Goal: Task Accomplishment & Management: Use online tool/utility

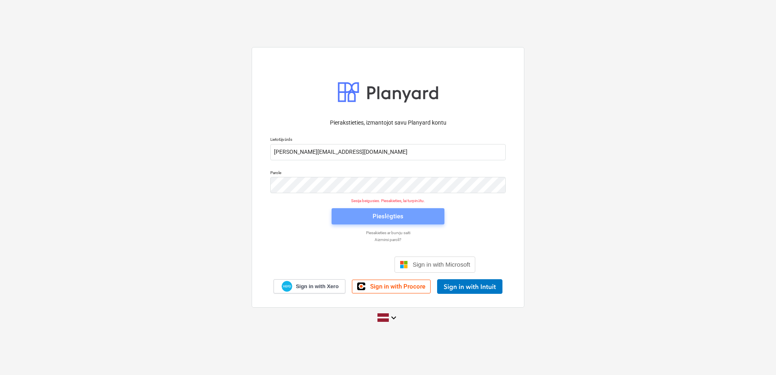
click at [398, 213] on div "Pieslēgties" at bounding box center [387, 216] width 31 height 11
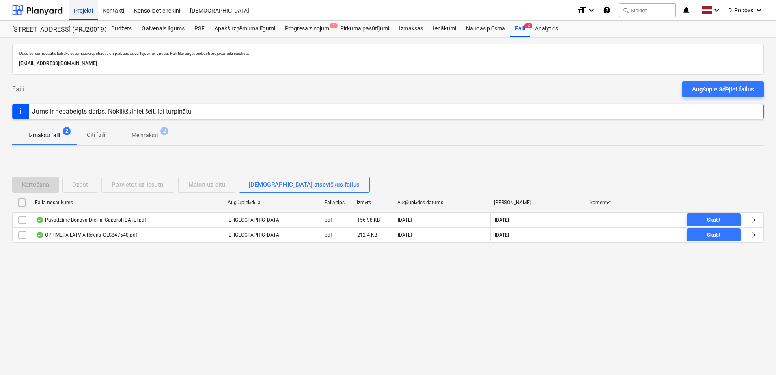
click at [89, 11] on div "Projekti" at bounding box center [83, 10] width 29 height 21
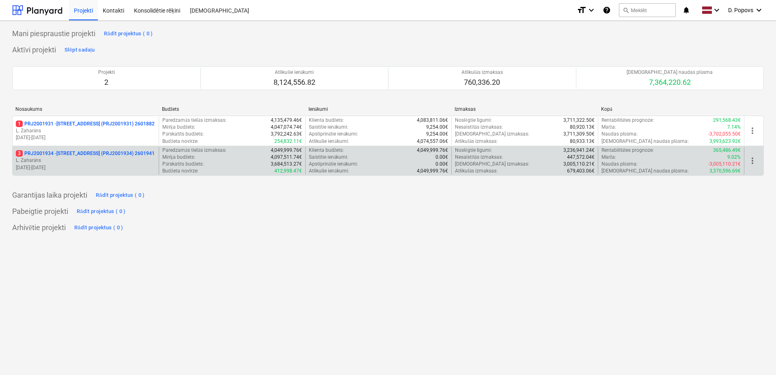
click at [90, 148] on div "3 PRJ2001934 - [STREET_ADDRESS] (PRJ2001934) 2601941 [PERSON_NAME] [DATE] - [DA…" at bounding box center [86, 161] width 146 height 28
click at [70, 163] on p "L. Zaharāns" at bounding box center [86, 160] width 140 height 7
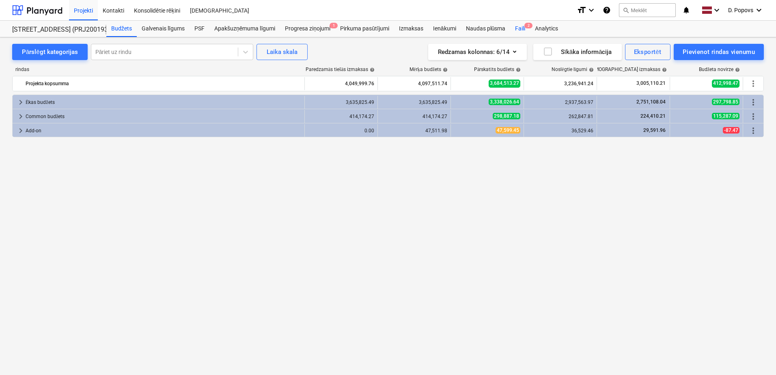
click at [516, 28] on div "Faili 2" at bounding box center [520, 29] width 20 height 16
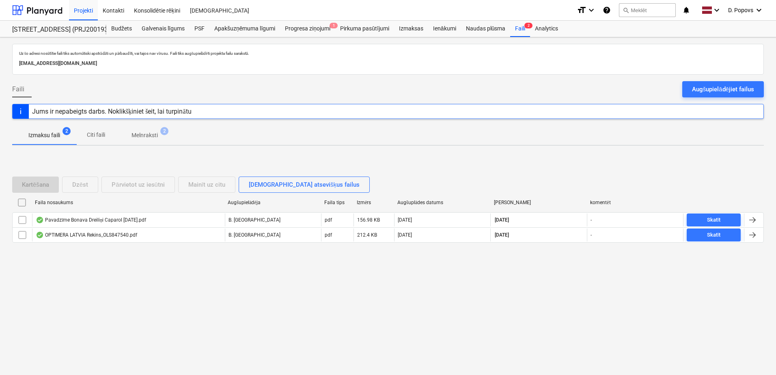
click at [726, 89] on div "Augšupielādējiet failus" at bounding box center [723, 89] width 62 height 11
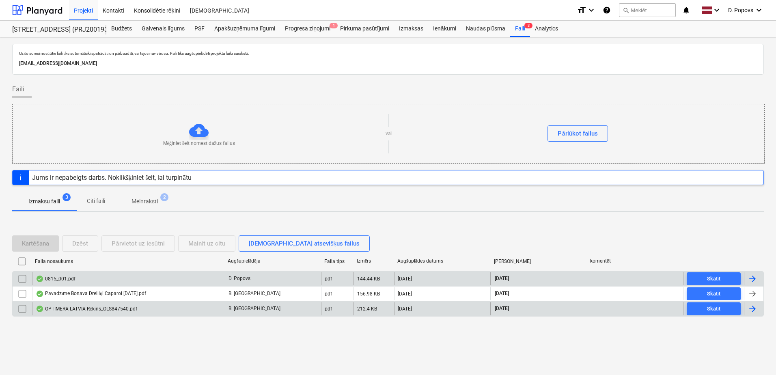
click at [81, 275] on div "0815_001.pdf" at bounding box center [128, 278] width 193 height 13
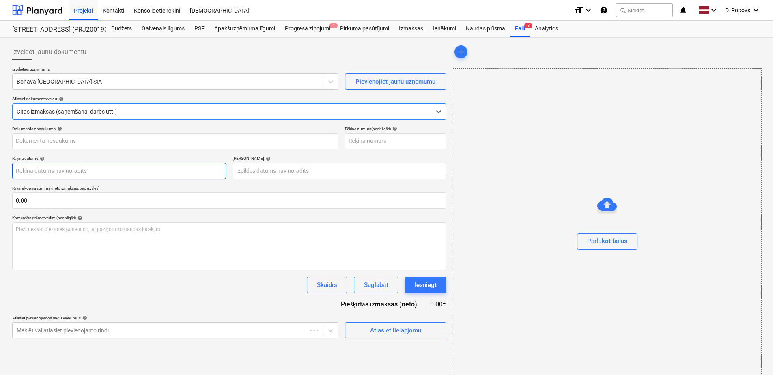
type input "0815_001.pdf"
type input "[DATE]"
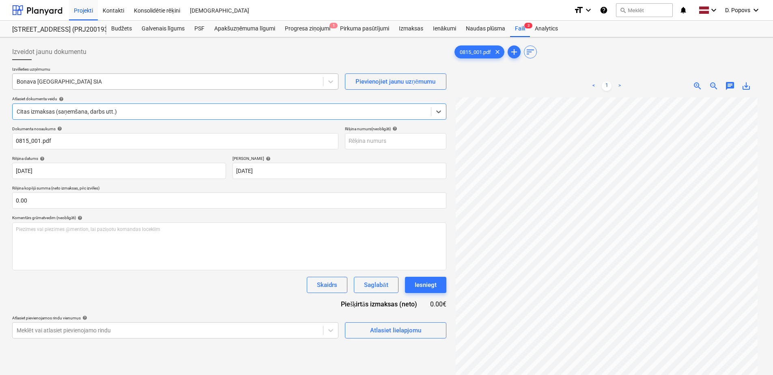
click at [179, 86] on div "Bonava [GEOGRAPHIC_DATA] SIA" at bounding box center [168, 81] width 310 height 11
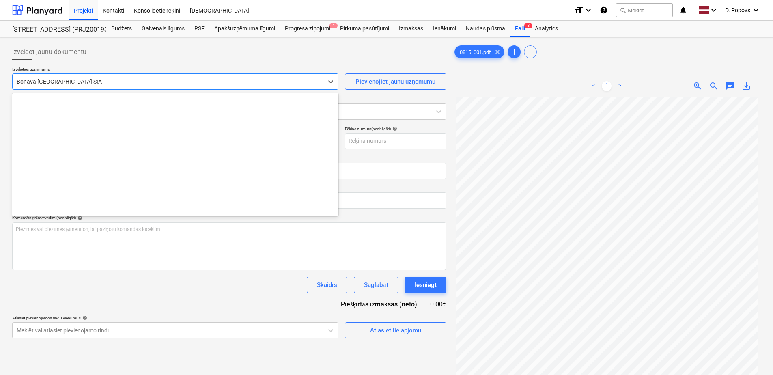
scroll to position [1520, 0]
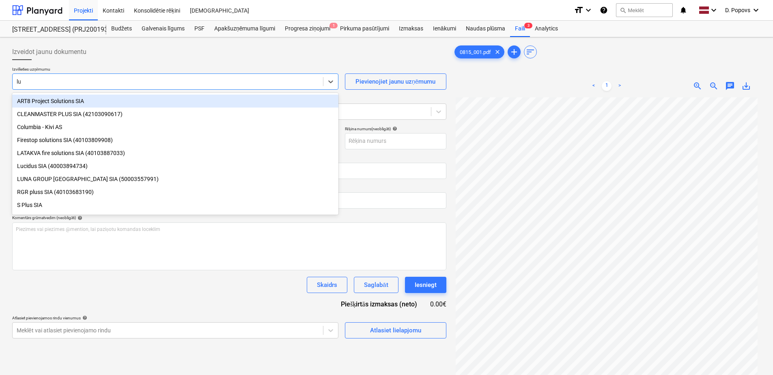
type input "luc"
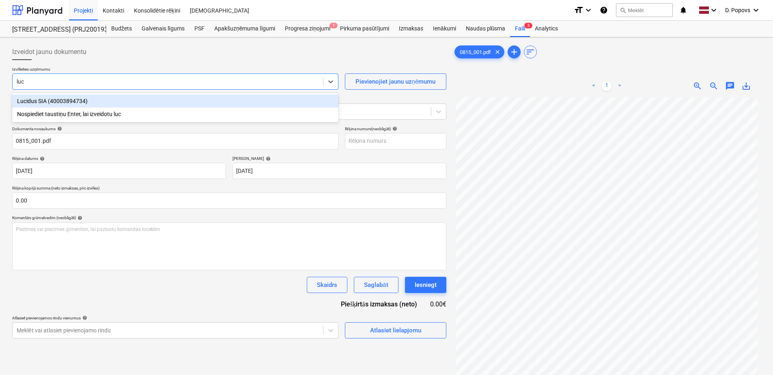
click at [161, 100] on div "Lucidus SIA (40003894734)" at bounding box center [175, 101] width 326 height 13
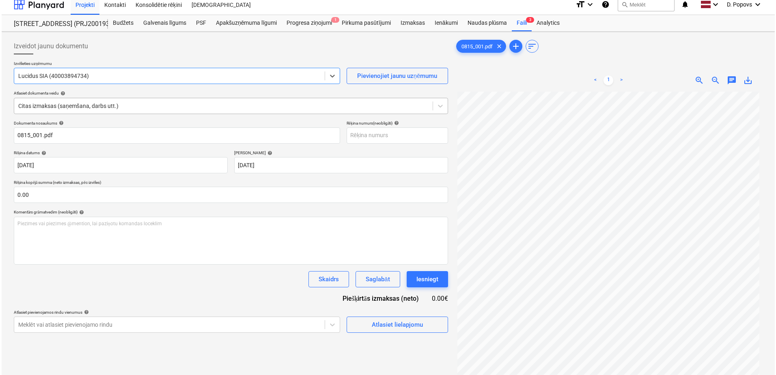
scroll to position [41, 0]
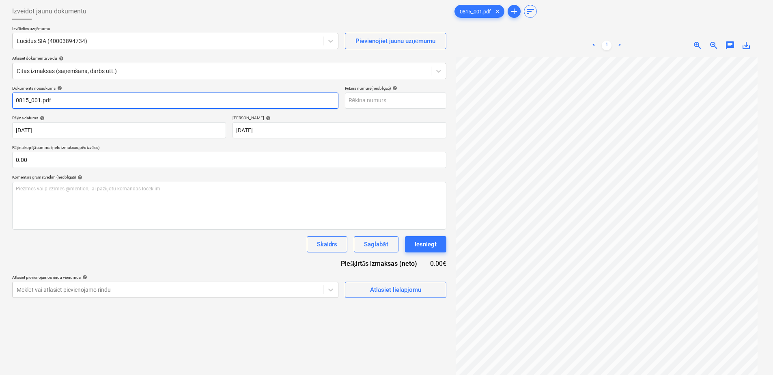
drag, startPoint x: 32, startPoint y: 108, endPoint x: 3, endPoint y: 113, distance: 29.3
click at [3, 113] on div "Izveidot jaunu dokumentu Izvēlieties uzņēmumu Lucidus SIA (40003894734) Pievien…" at bounding box center [386, 206] width 773 height 419
click at [49, 102] on input "LU 254004" at bounding box center [175, 101] width 326 height 16
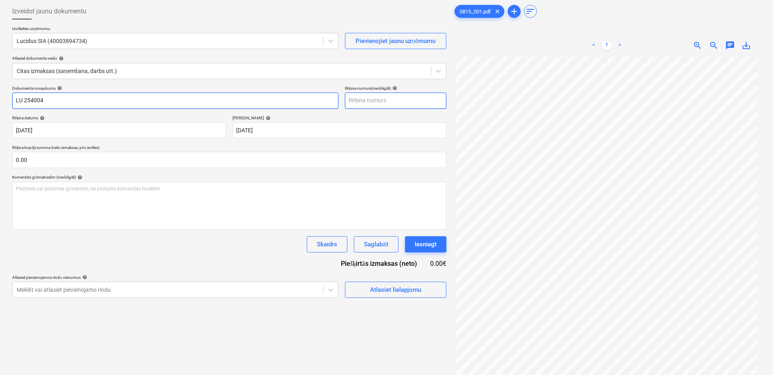
type input "LU 254004"
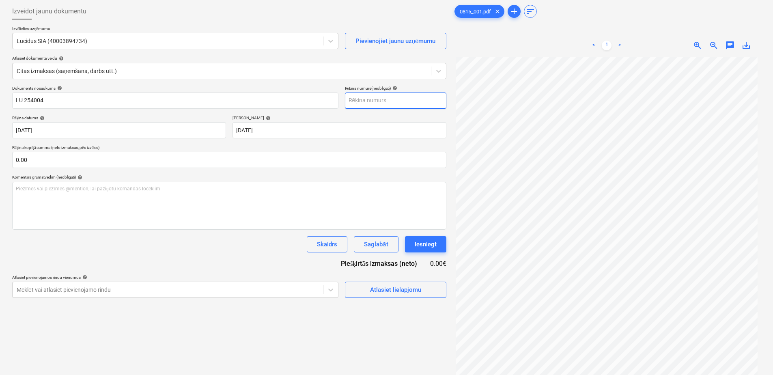
click at [429, 100] on input "text" at bounding box center [395, 101] width 101 height 16
paste input "LU 254004"
type input "LU 254004"
click at [192, 248] on div "Skaidrs Saglabāt Iesniegt" at bounding box center [229, 244] width 434 height 16
click at [409, 299] on div "Izveidot jaunu dokumentu Izvēlieties uzņēmumu Lucidus SIA (40003894734) Pievien…" at bounding box center [229, 206] width 441 height 412
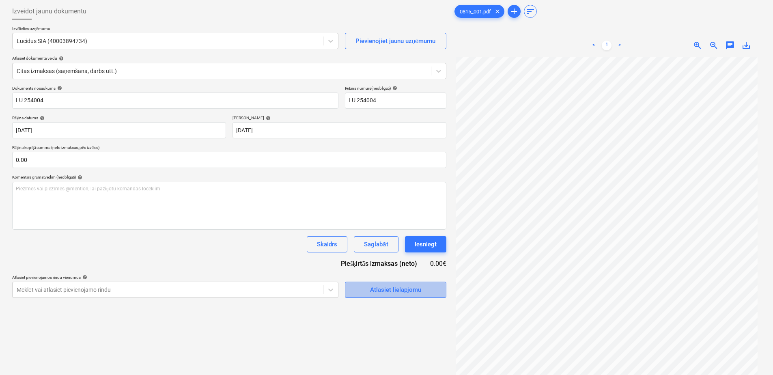
click at [408, 294] on div "Atlasiet lielapjomu" at bounding box center [395, 289] width 51 height 11
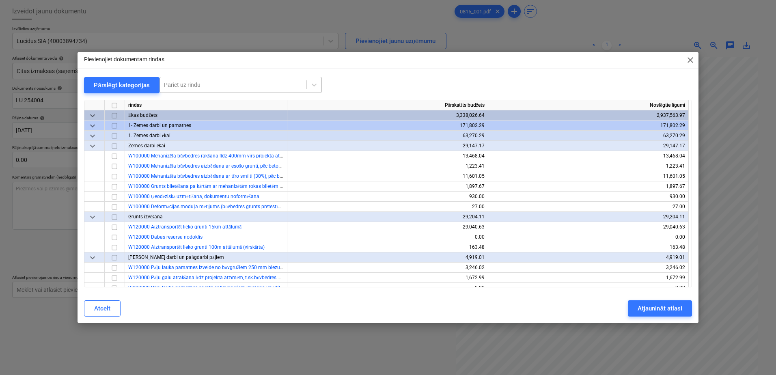
click at [203, 80] on div "Pāriet uz rindu" at bounding box center [233, 84] width 146 height 11
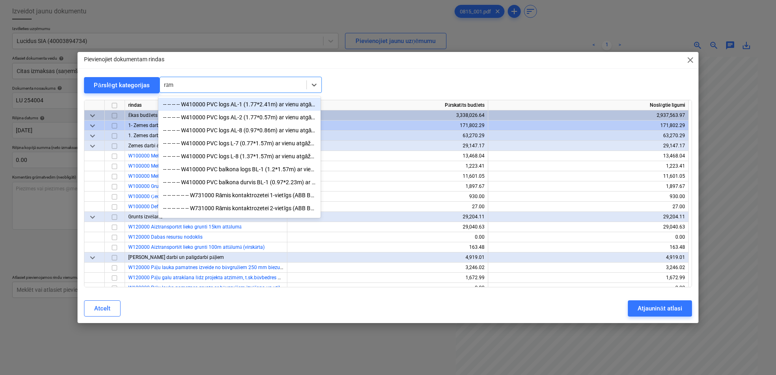
type input "rāmi"
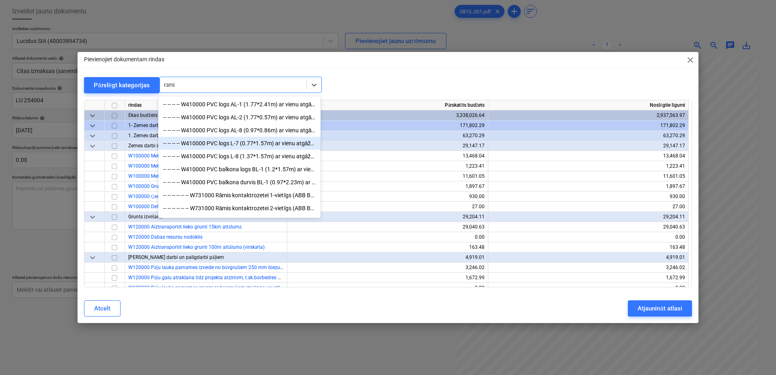
scroll to position [69, 0]
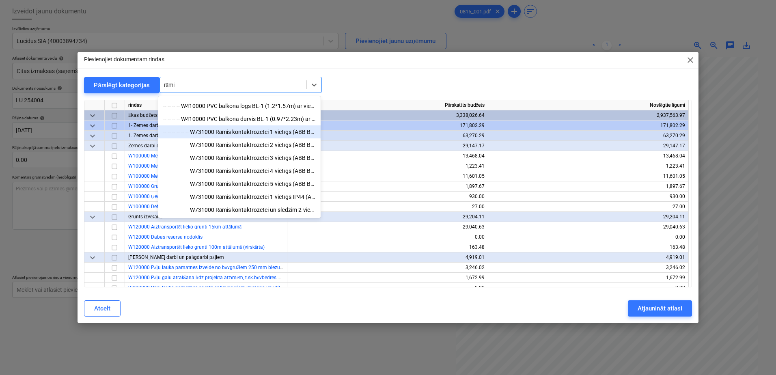
click at [223, 135] on div "-- -- -- -- -- -- W731000 Rāmis kontaktrozetei 1-vietīgs (ABB Basic 55)," at bounding box center [239, 131] width 162 height 13
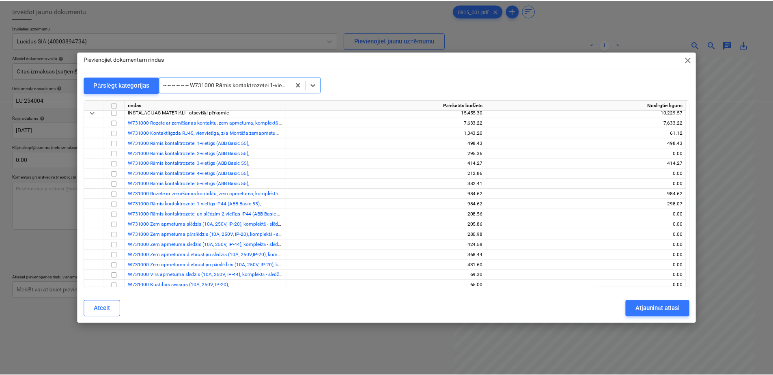
scroll to position [6340, 0]
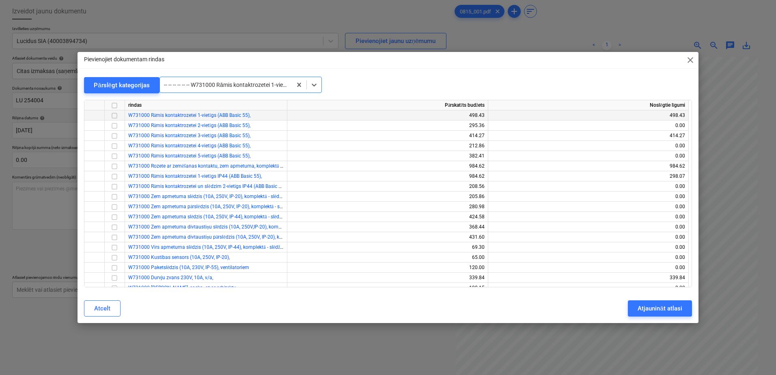
click at [113, 114] on input "checkbox" at bounding box center [115, 116] width 10 height 10
click at [114, 127] on input "checkbox" at bounding box center [115, 126] width 10 height 10
click at [113, 130] on div at bounding box center [115, 126] width 20 height 10
click at [112, 137] on input "checkbox" at bounding box center [115, 136] width 10 height 10
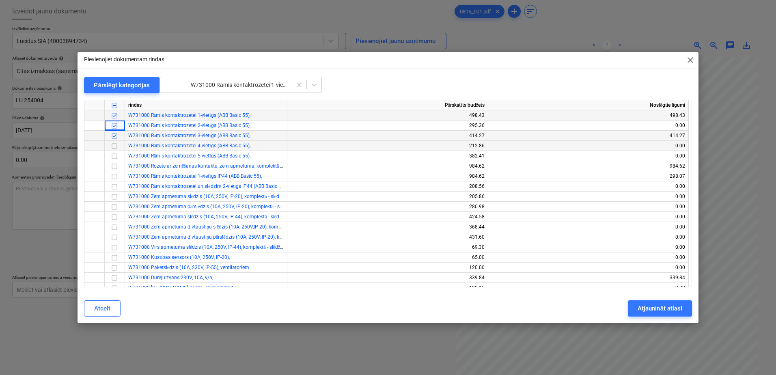
click at [113, 145] on input "checkbox" at bounding box center [115, 146] width 10 height 10
click at [114, 159] on input "checkbox" at bounding box center [115, 156] width 10 height 10
click at [658, 308] on div "Atjaunināt atlasi" at bounding box center [659, 308] width 44 height 11
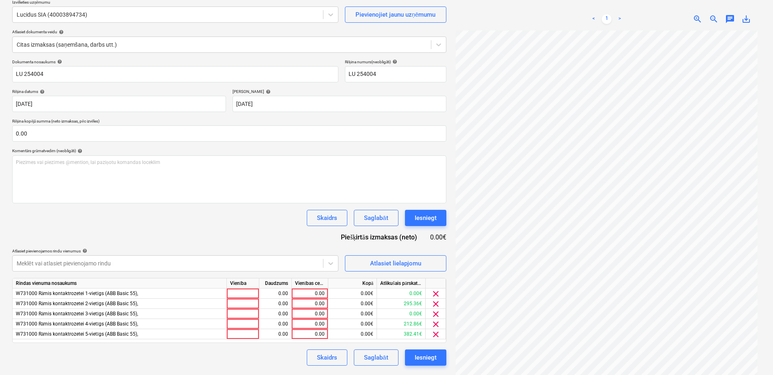
scroll to position [81, 0]
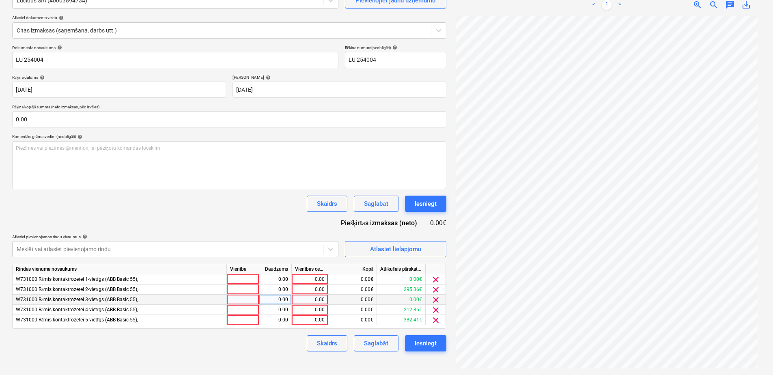
click at [436, 301] on span "clear" at bounding box center [436, 300] width 10 height 10
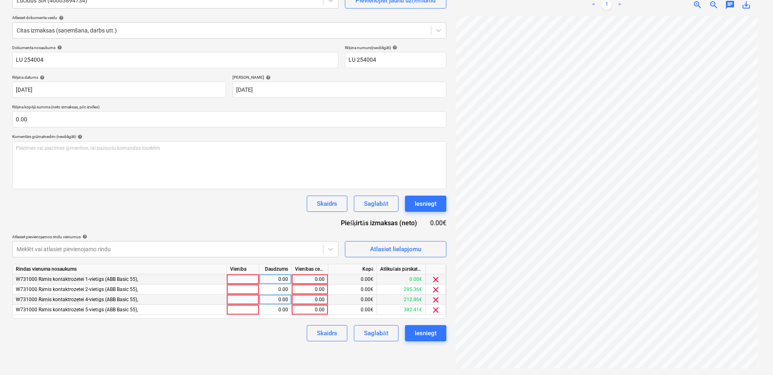
click at [434, 280] on span "clear" at bounding box center [436, 280] width 10 height 10
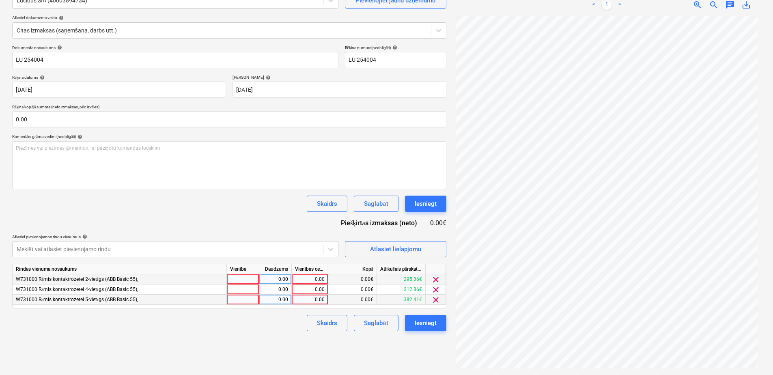
click at [309, 280] on div "0.00" at bounding box center [310, 279] width 30 height 10
type input "21.83"
click at [273, 329] on div "Skaidrs Saglabāt Iesniegt" at bounding box center [229, 323] width 434 height 16
click at [434, 291] on span "clear" at bounding box center [436, 290] width 10 height 10
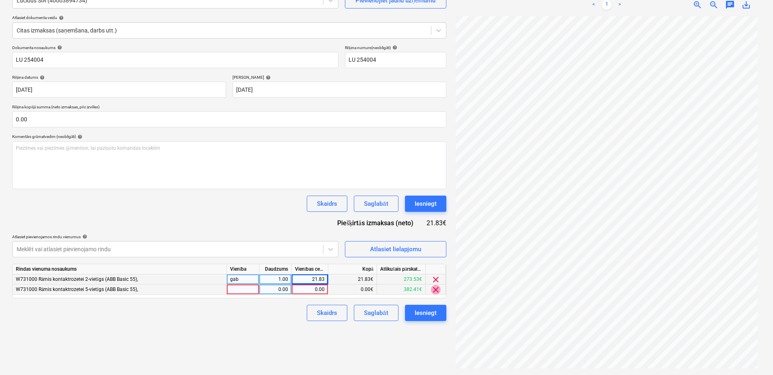
click at [434, 291] on span "clear" at bounding box center [436, 290] width 10 height 10
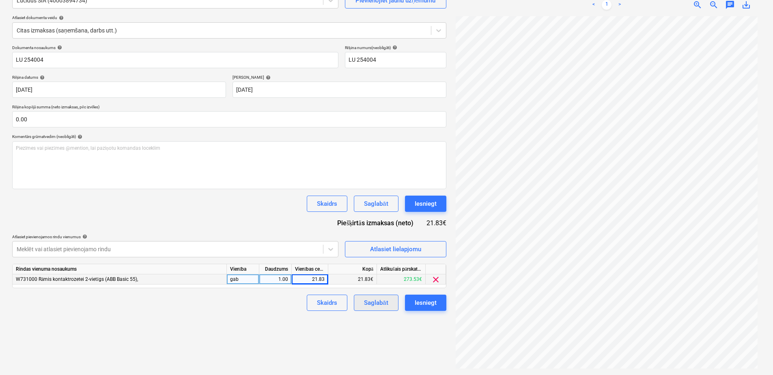
click at [368, 308] on div "Saglabāt" at bounding box center [376, 302] width 24 height 11
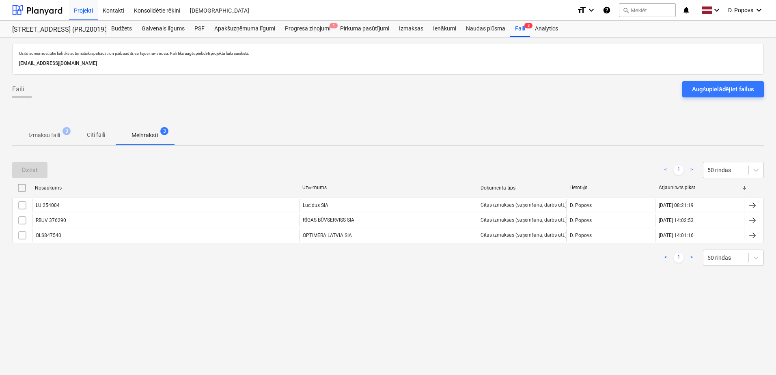
click at [53, 144] on button "Izmaksu faili 3" at bounding box center [44, 134] width 64 height 19
